Goal: Task Accomplishment & Management: Use online tool/utility

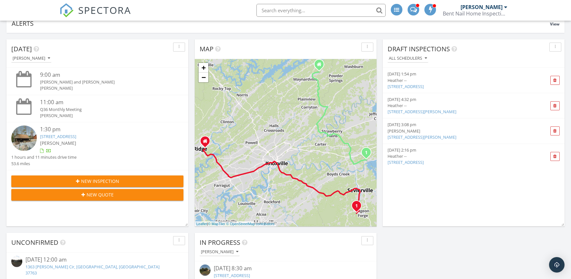
scroll to position [99, 0]
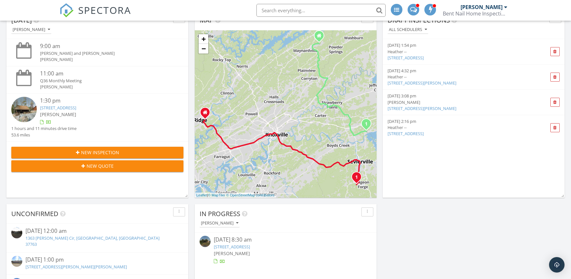
click at [365, 122] on icon "1" at bounding box center [366, 124] width 3 height 5
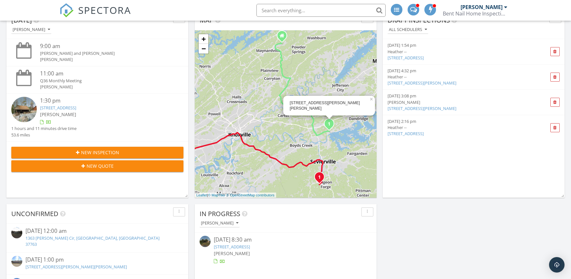
click at [329, 128] on span "1" at bounding box center [329, 124] width 15 height 15
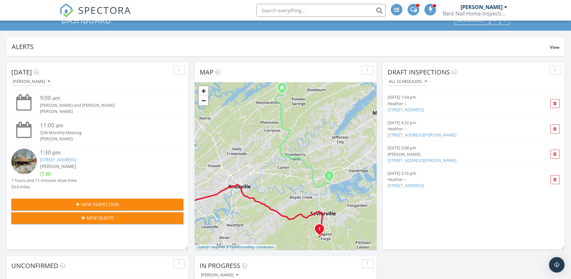
scroll to position [0, 0]
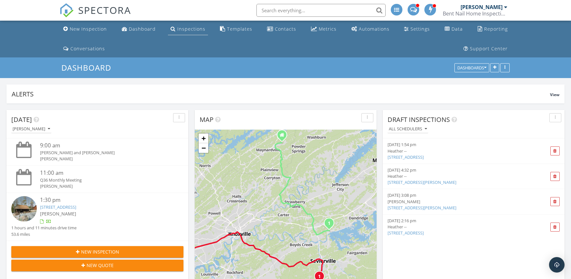
click at [191, 27] on div "Inspections" at bounding box center [191, 29] width 28 height 6
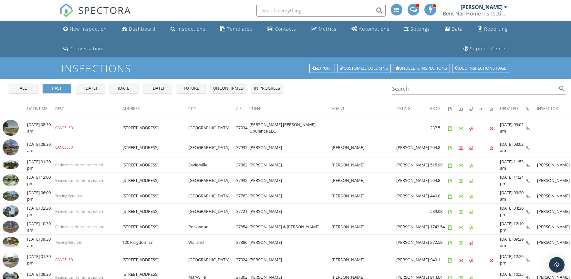
click at [120, 87] on div "[DATE]" at bounding box center [123, 88] width 23 height 6
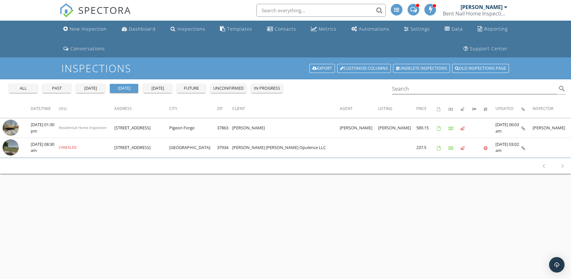
click at [499, 5] on div "[PERSON_NAME]" at bounding box center [481, 7] width 42 height 6
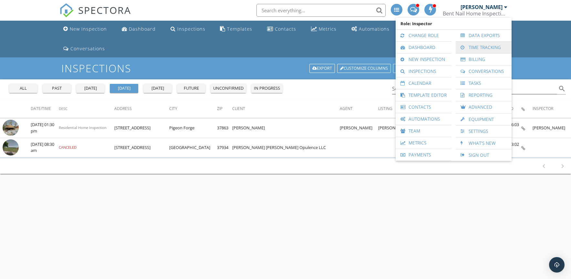
click at [479, 47] on link "Time Tracking" at bounding box center [483, 48] width 49 height 12
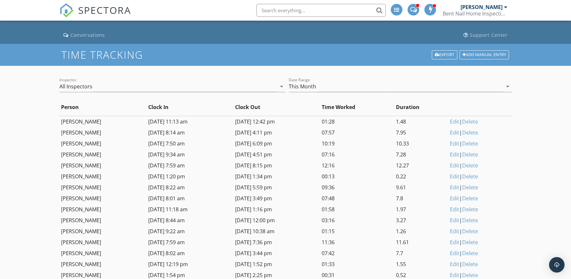
scroll to position [55, 0]
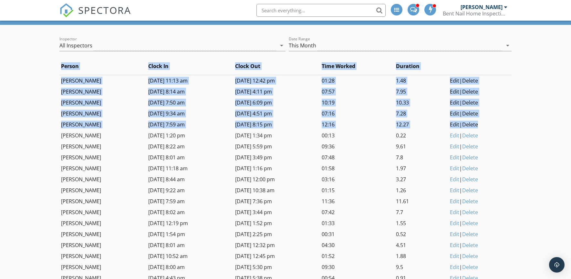
drag, startPoint x: 56, startPoint y: 80, endPoint x: 477, endPoint y: 122, distance: 424.0
copy table "Person Clock In Clock Out Time Worked Duration [PERSON_NAME] [DATE] 11:13 am [D…"
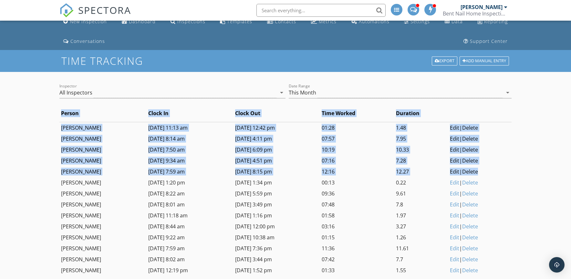
scroll to position [0, 0]
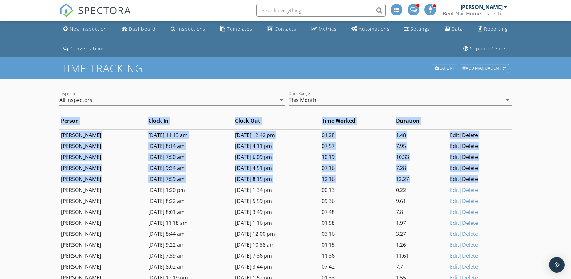
click at [417, 28] on div "Settings" at bounding box center [419, 29] width 19 height 6
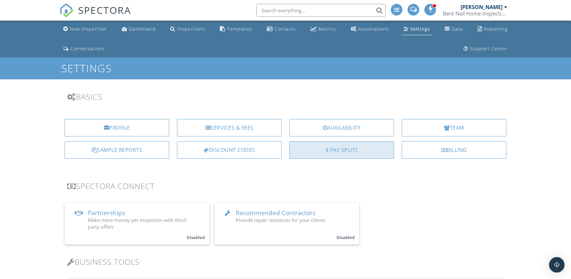
click at [328, 148] on div "$ Pay Splits" at bounding box center [341, 149] width 105 height 17
